Goal: Task Accomplishment & Management: Use online tool/utility

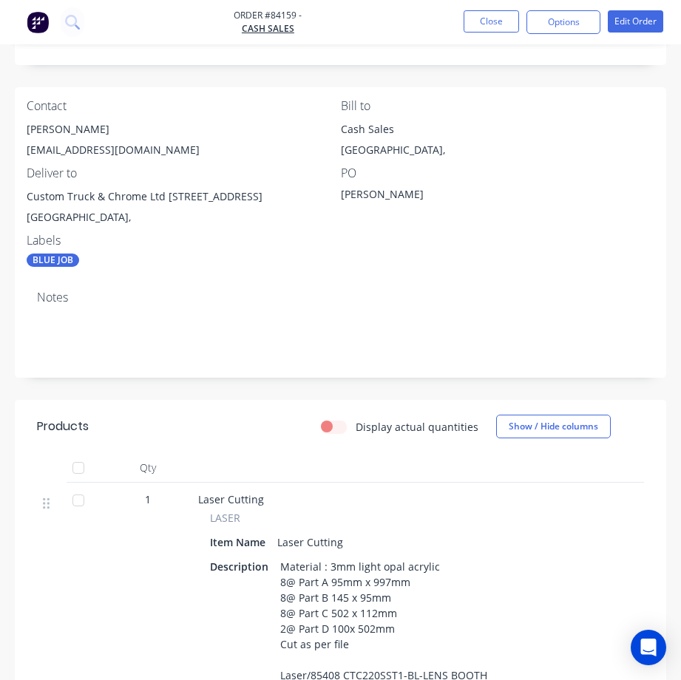
scroll to position [296, 0]
click at [484, 30] on button "Close" at bounding box center [491, 21] width 55 height 22
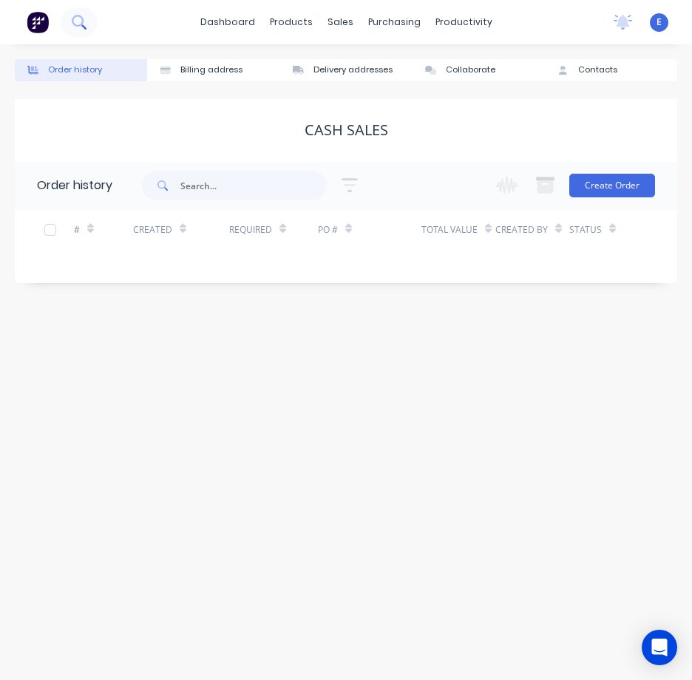
click at [70, 26] on button at bounding box center [79, 22] width 37 height 30
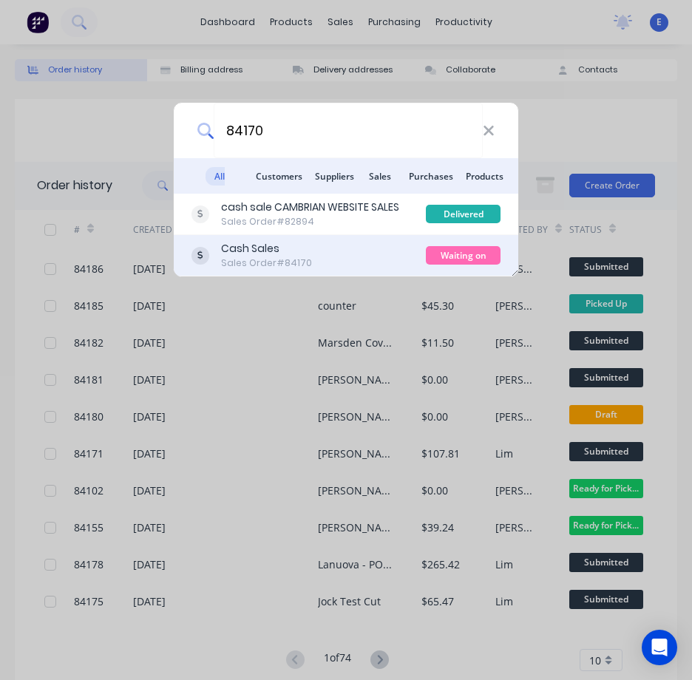
type input "84170"
click at [352, 244] on div "Cash Sales Sales Order #84170" at bounding box center [309, 255] width 234 height 29
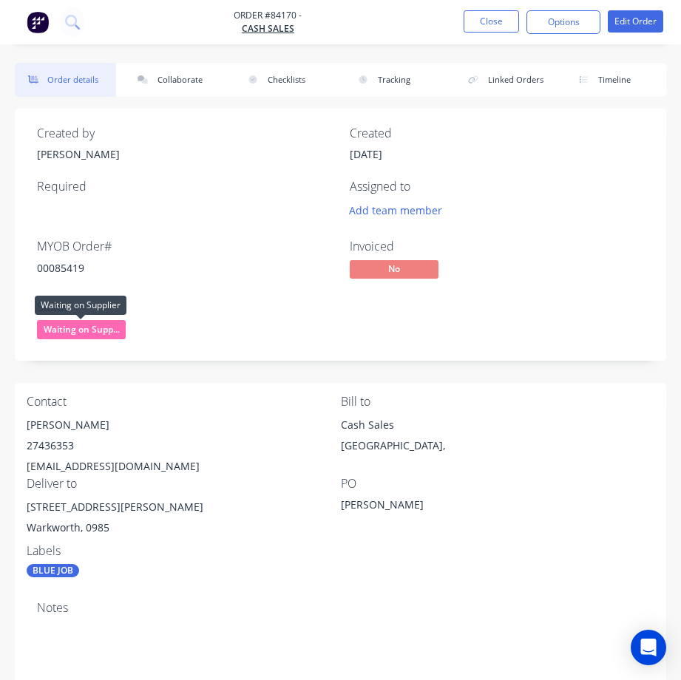
click at [101, 330] on span "Waiting on Supp..." at bounding box center [81, 329] width 89 height 18
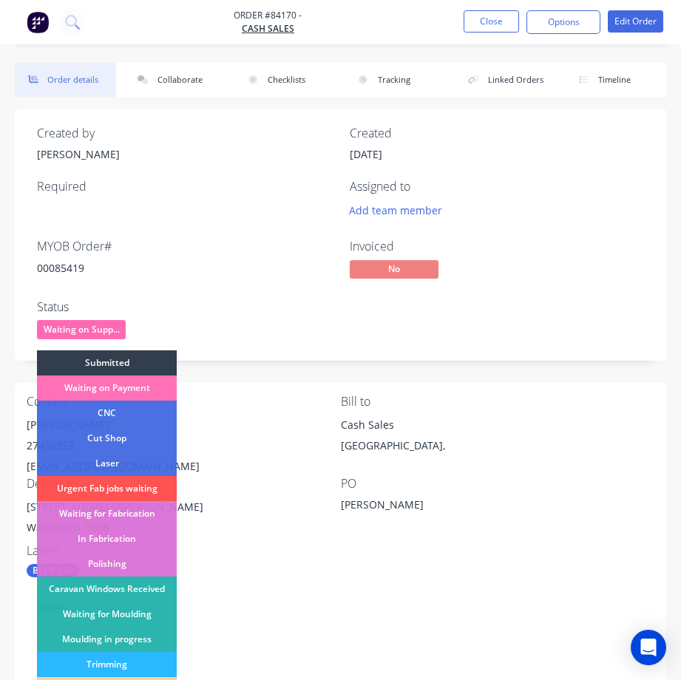
click at [115, 358] on div "Submitted" at bounding box center [107, 363] width 140 height 25
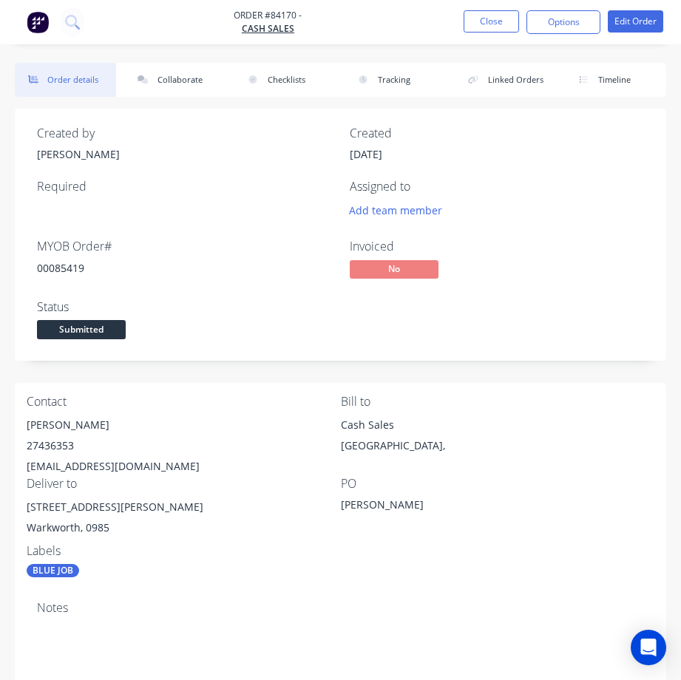
drag, startPoint x: 280, startPoint y: 269, endPoint x: 291, endPoint y: 258, distance: 15.7
click at [291, 258] on div "MYOB Order # 00085419" at bounding box center [184, 261] width 295 height 43
click at [508, 16] on button "Close" at bounding box center [491, 21] width 55 height 22
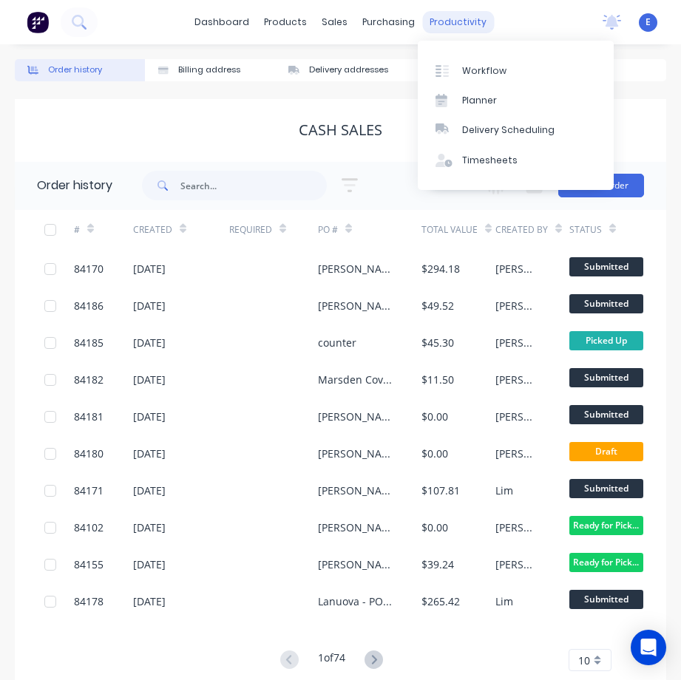
click at [465, 18] on div "productivity" at bounding box center [458, 22] width 72 height 22
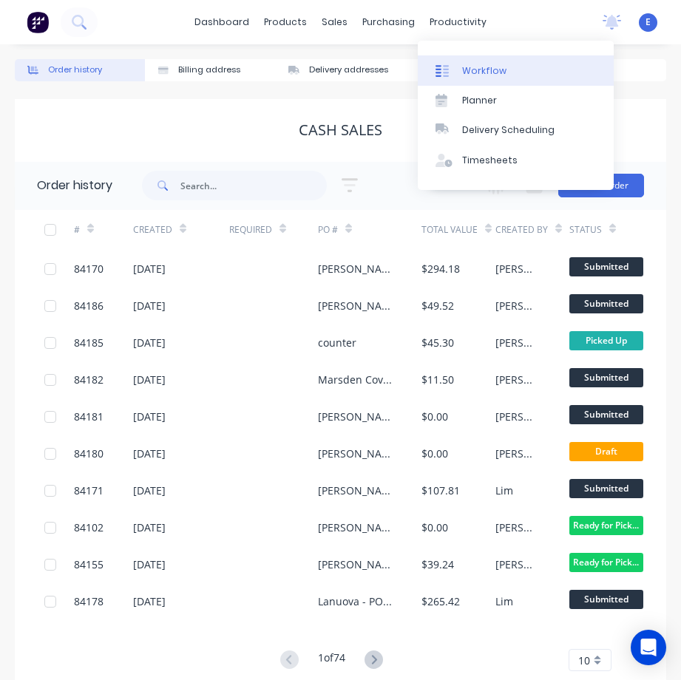
click at [489, 81] on link "Workflow" at bounding box center [516, 70] width 196 height 30
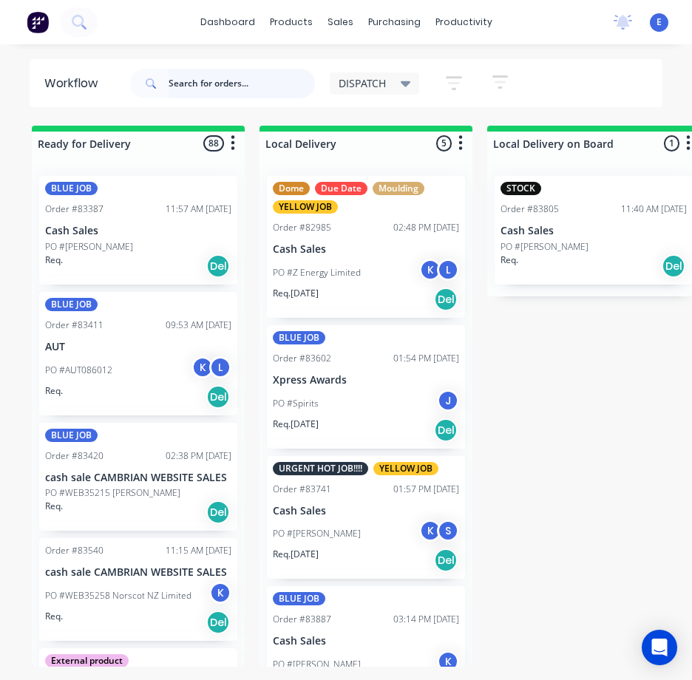
click at [237, 85] on input "text" at bounding box center [242, 84] width 146 height 30
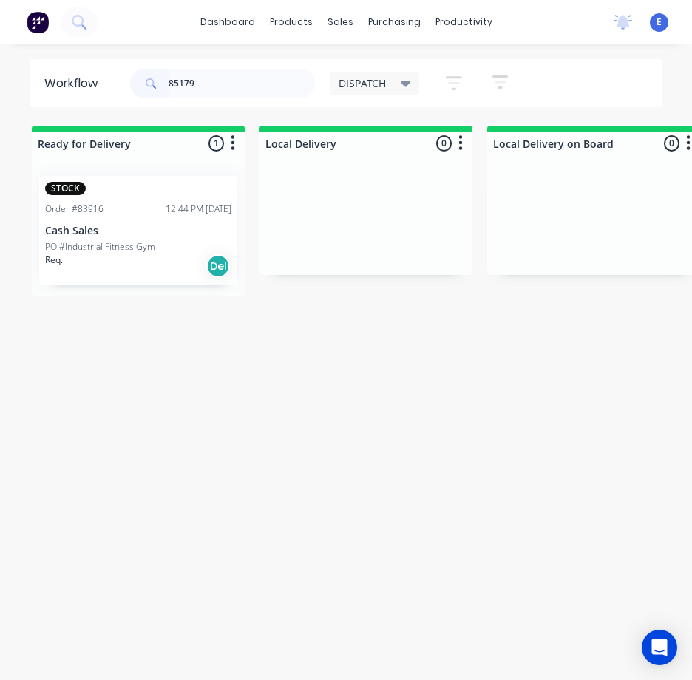
click at [126, 276] on div "Req. Del" at bounding box center [138, 266] width 186 height 25
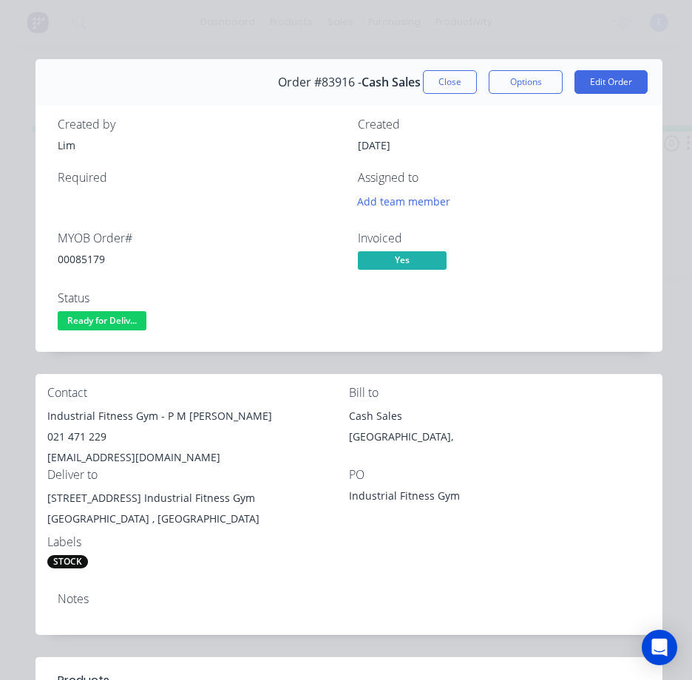
click at [96, 260] on div "00085179" at bounding box center [199, 259] width 283 height 16
copy div "00085179"
drag, startPoint x: 155, startPoint y: 417, endPoint x: 52, endPoint y: 415, distance: 103.6
click at [50, 415] on div "Industrial Fitness Gym - P M [PERSON_NAME]" at bounding box center [198, 416] width 302 height 21
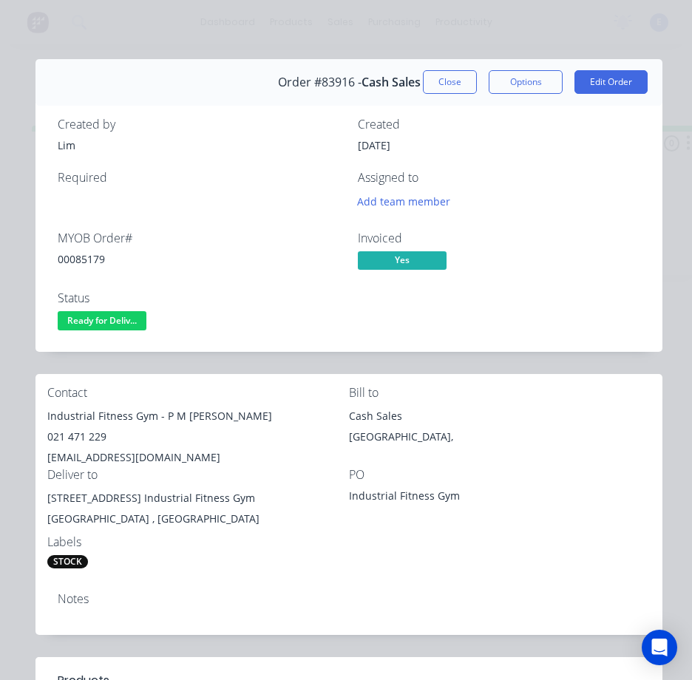
drag, startPoint x: 126, startPoint y: 437, endPoint x: 138, endPoint y: 422, distance: 18.9
click at [126, 436] on div "021 471 229" at bounding box center [198, 437] width 302 height 21
drag, startPoint x: 154, startPoint y: 417, endPoint x: 54, endPoint y: 416, distance: 99.9
click at [45, 414] on div "Contact Industrial Fitness Gym - P M [PERSON_NAME] 021 471 229 [EMAIL_ADDRESS][…" at bounding box center [349, 477] width 627 height 207
copy div "Industrial Fitness Gym"
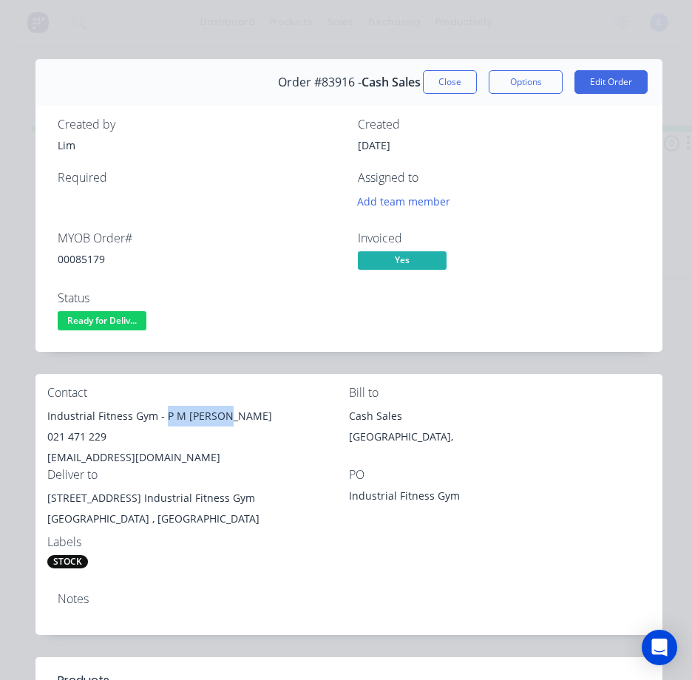
drag, startPoint x: 162, startPoint y: 419, endPoint x: 226, endPoint y: 422, distance: 63.6
click at [226, 422] on div "Industrial Fitness Gym - P M [PERSON_NAME]" at bounding box center [198, 416] width 302 height 21
copy div "P M [PERSON_NAME]"
click at [94, 436] on div "021 471 229" at bounding box center [198, 437] width 302 height 21
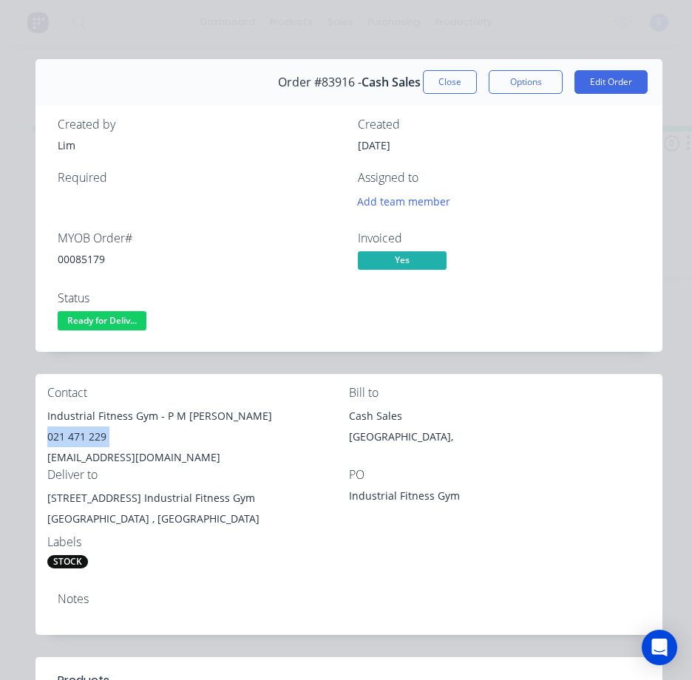
click at [92, 432] on div "021 471 229" at bounding box center [198, 437] width 302 height 21
copy div "021 471 229"
click at [100, 455] on div "[EMAIL_ADDRESS][DOMAIN_NAME]" at bounding box center [198, 457] width 302 height 21
click at [101, 455] on div "[EMAIL_ADDRESS][DOMAIN_NAME]" at bounding box center [198, 457] width 302 height 21
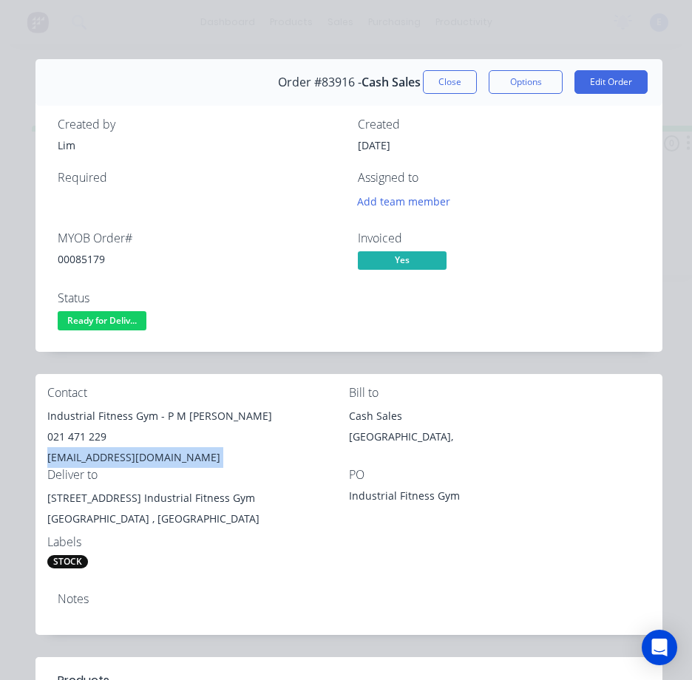
copy div "[EMAIL_ADDRESS][DOMAIN_NAME]"
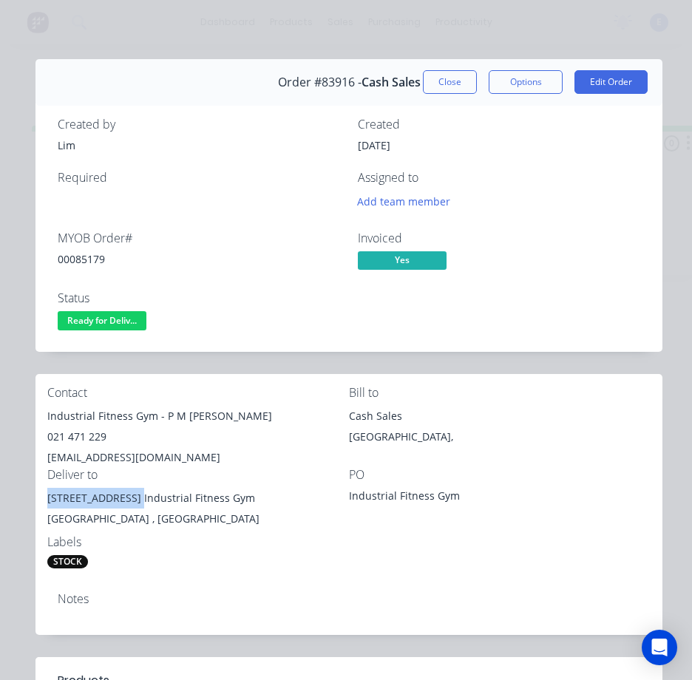
drag, startPoint x: 143, startPoint y: 497, endPoint x: 37, endPoint y: 496, distance: 106.5
click at [37, 496] on div "Contact Industrial Fitness Gym - P M [PERSON_NAME] 021 471 229 [EMAIL_ADDRESS][…" at bounding box center [349, 477] width 627 height 207
copy div "[STREET_ADDRESS]"
drag, startPoint x: 140, startPoint y: 324, endPoint x: 141, endPoint y: 340, distance: 15.6
click at [140, 325] on span "Ready for Deliv..." at bounding box center [102, 320] width 89 height 18
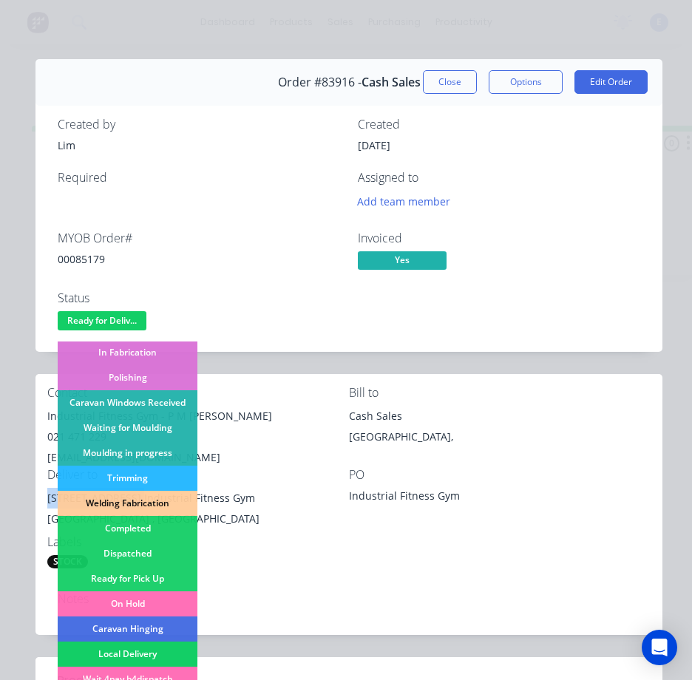
scroll to position [288, 0]
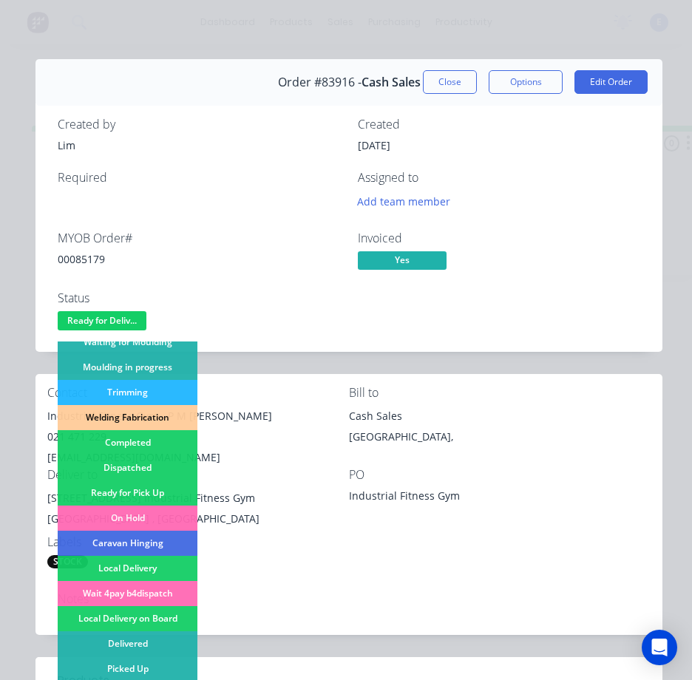
click at [149, 468] on div "Dispatched" at bounding box center [128, 468] width 140 height 25
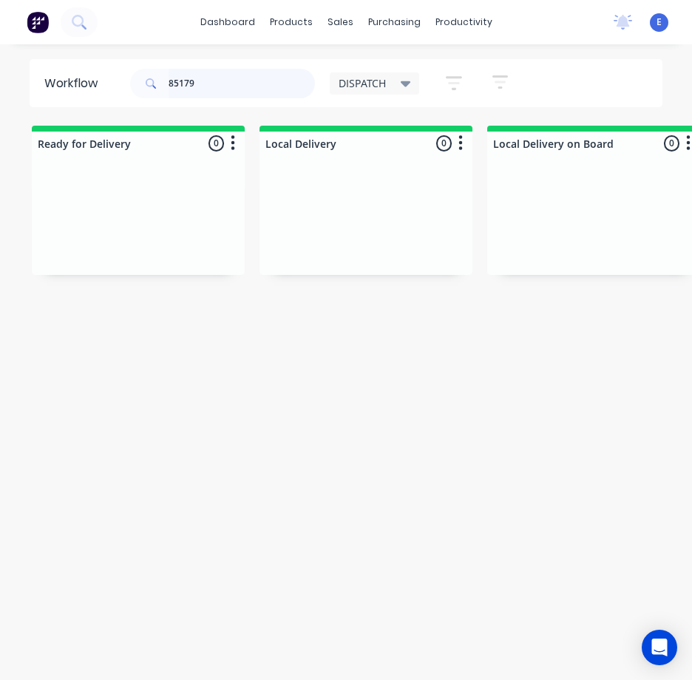
click at [240, 80] on input "85179" at bounding box center [242, 84] width 146 height 30
type input "85406"
click at [99, 248] on div "Req. Del" at bounding box center [138, 260] width 186 height 25
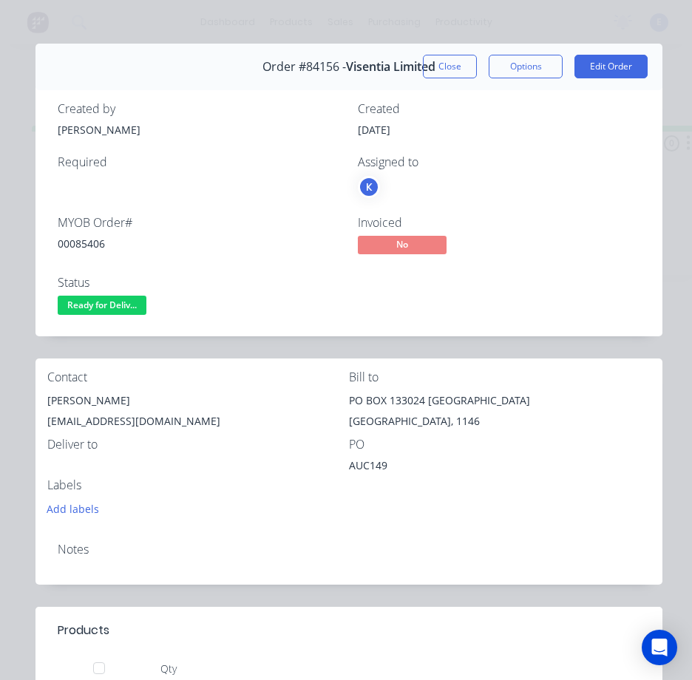
scroll to position [0, 0]
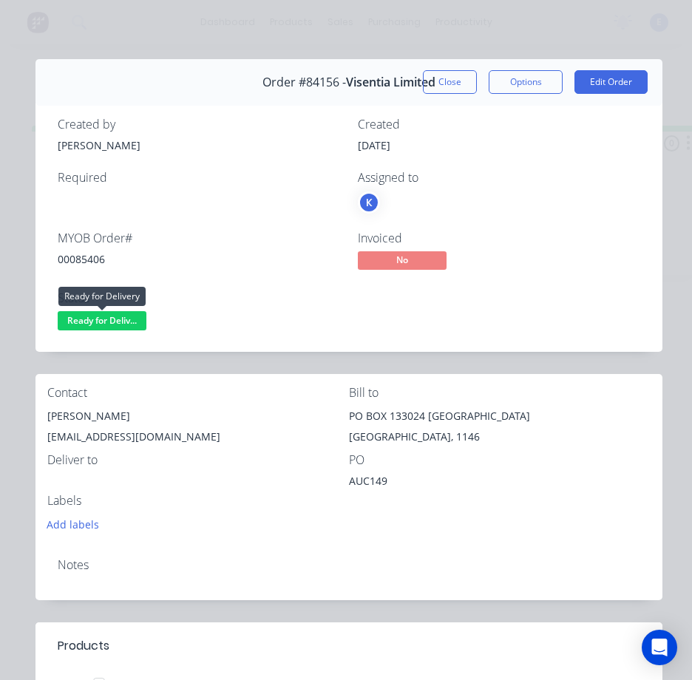
click at [95, 319] on span "Ready for Deliv..." at bounding box center [102, 320] width 89 height 18
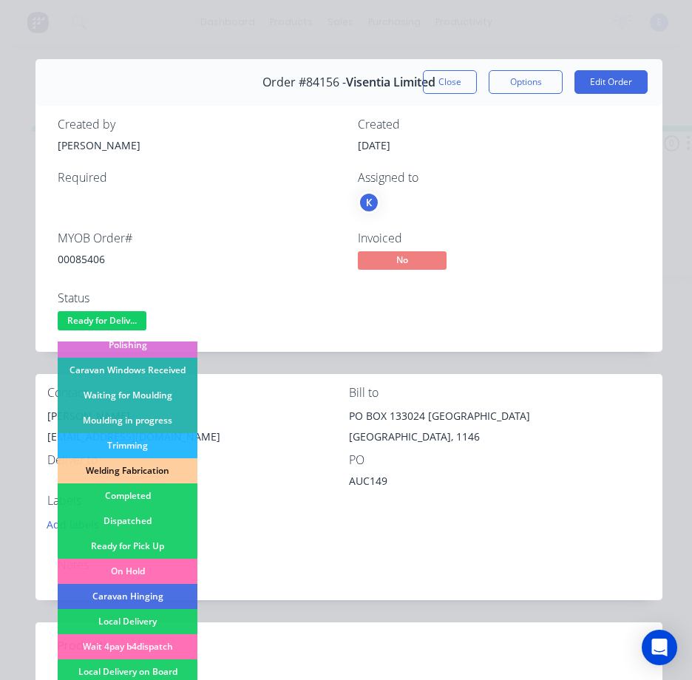
scroll to position [288, 0]
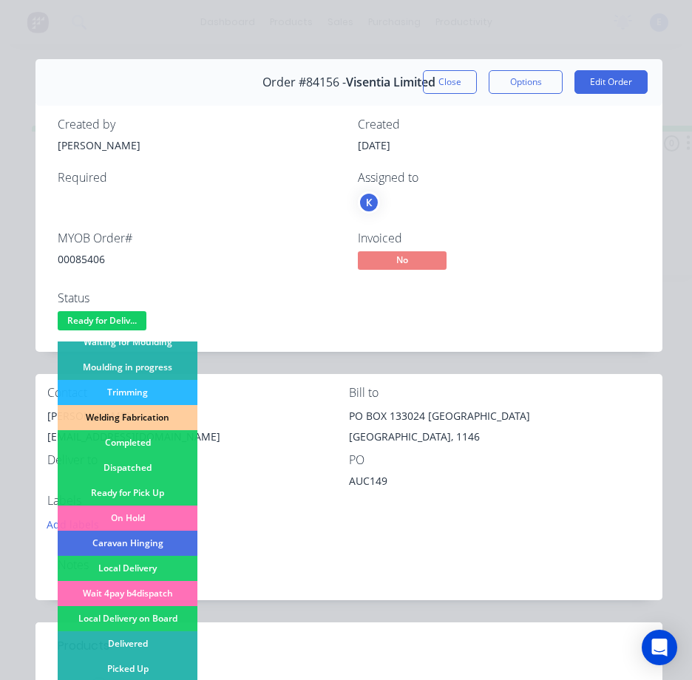
click at [155, 467] on div "Dispatched" at bounding box center [128, 468] width 140 height 25
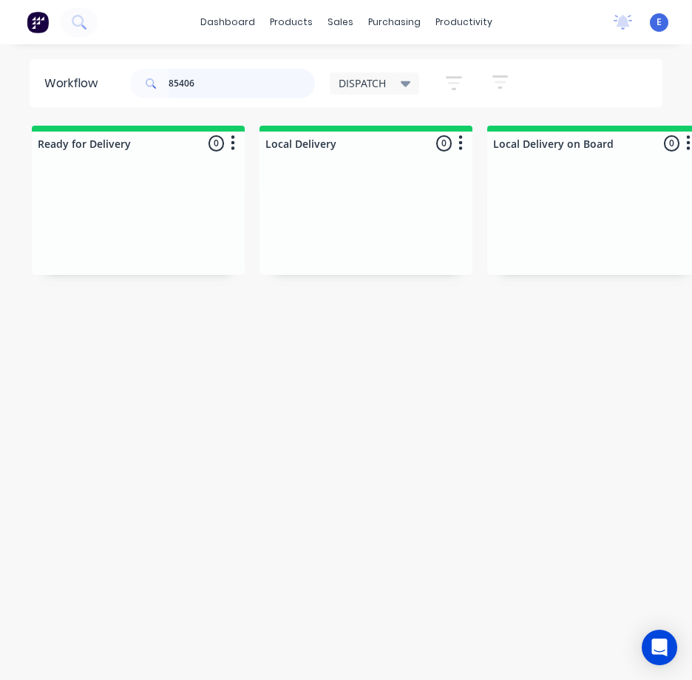
drag, startPoint x: 227, startPoint y: 83, endPoint x: 47, endPoint y: 53, distance: 182.2
click at [47, 53] on div "dashboard products sales purchasing productivity dashboard products Product Cat…" at bounding box center [346, 310] width 692 height 621
